Goal: Task Accomplishment & Management: Manage account settings

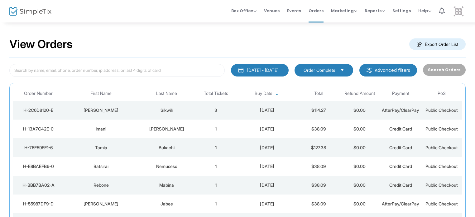
click at [457, 8] on img at bounding box center [459, 11] width 13 height 13
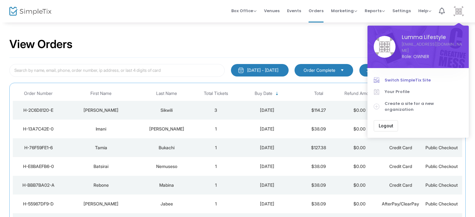
click at [420, 79] on span "Switch SimpleTix Site" at bounding box center [424, 80] width 78 height 6
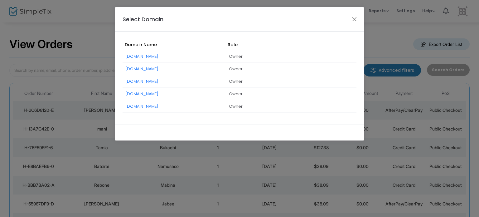
click at [158, 68] on link "[DOMAIN_NAME]" at bounding box center [142, 69] width 33 height 6
